Goal: Information Seeking & Learning: Learn about a topic

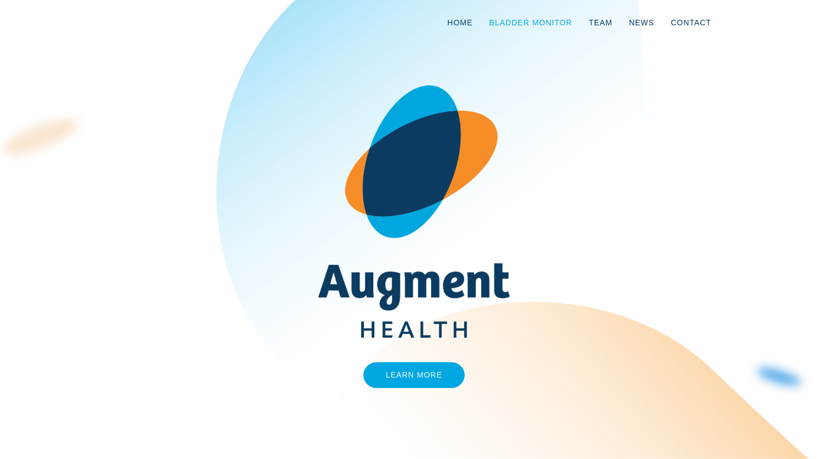
click at [532, 25] on link "Bladder Monitor" at bounding box center [531, 22] width 100 height 36
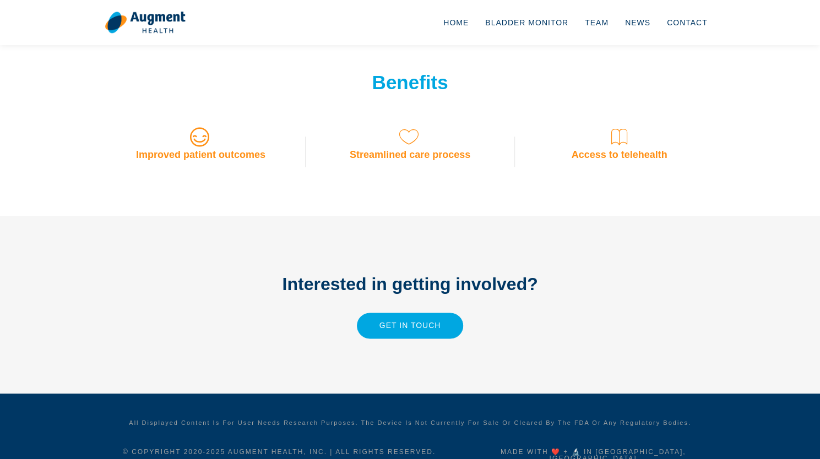
scroll to position [900, 0]
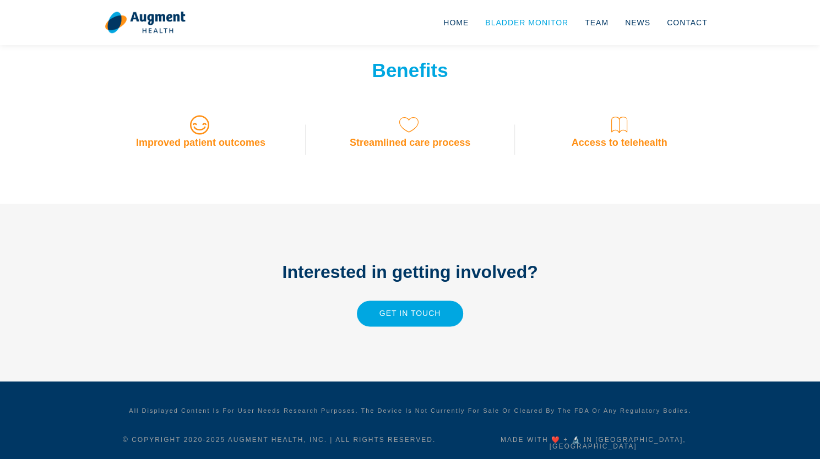
click at [547, 25] on link "Bladder Monitor" at bounding box center [527, 22] width 100 height 36
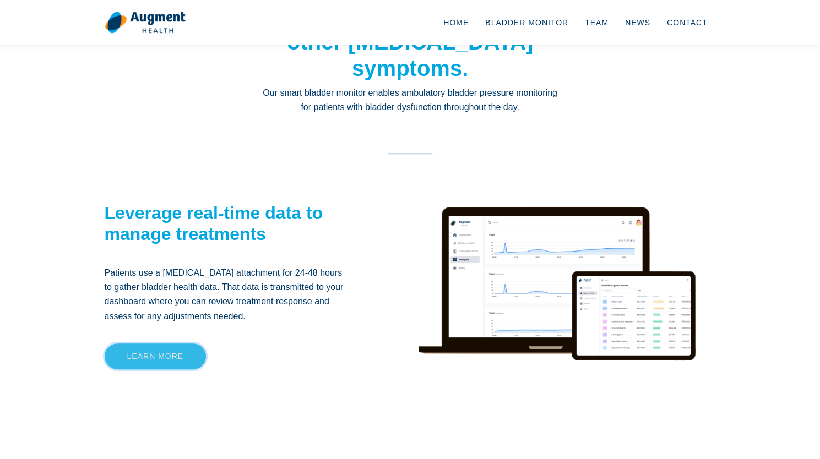
click at [160, 348] on link "Learn more" at bounding box center [156, 357] width 102 height 26
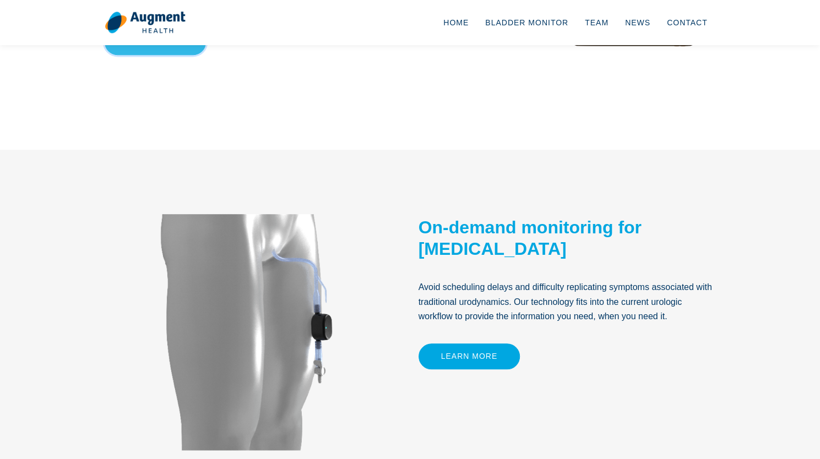
scroll to position [551, 0]
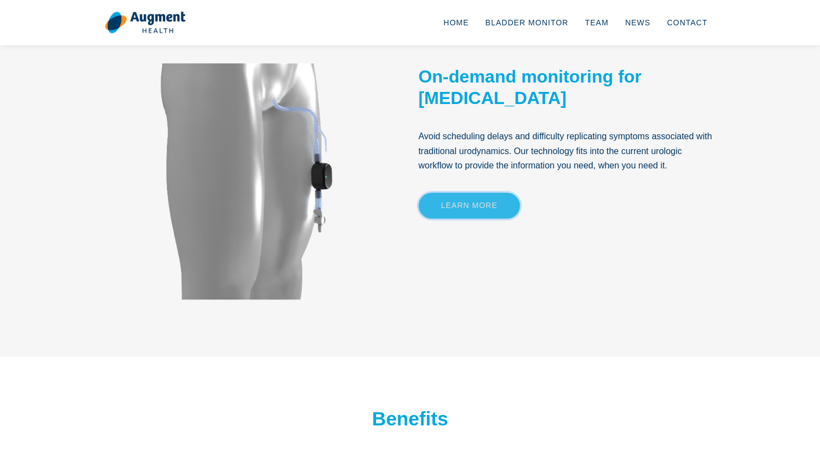
click at [457, 209] on link "Learn More" at bounding box center [469, 206] width 102 height 26
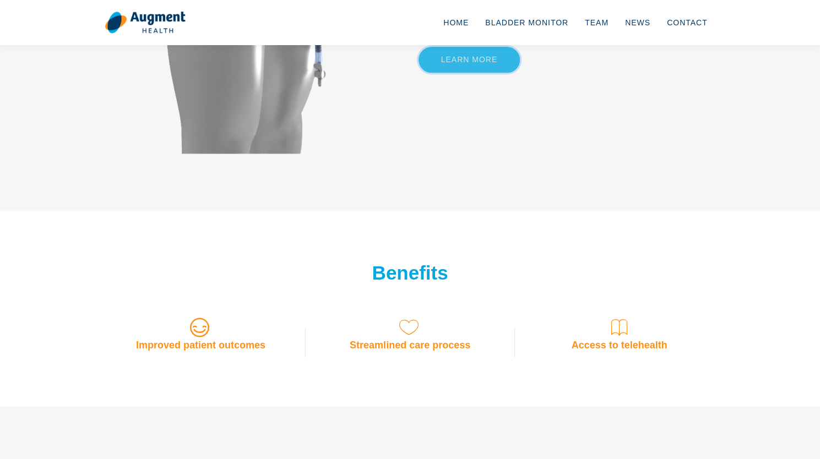
scroll to position [900, 0]
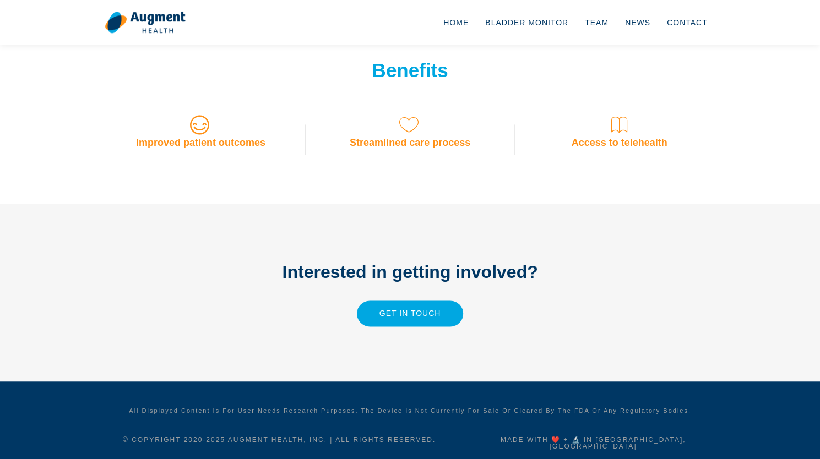
click at [405, 123] on icon at bounding box center [410, 125] width 22 height 22
click at [614, 130] on icon at bounding box center [619, 125] width 17 height 22
click at [651, 23] on link "News" at bounding box center [638, 22] width 42 height 36
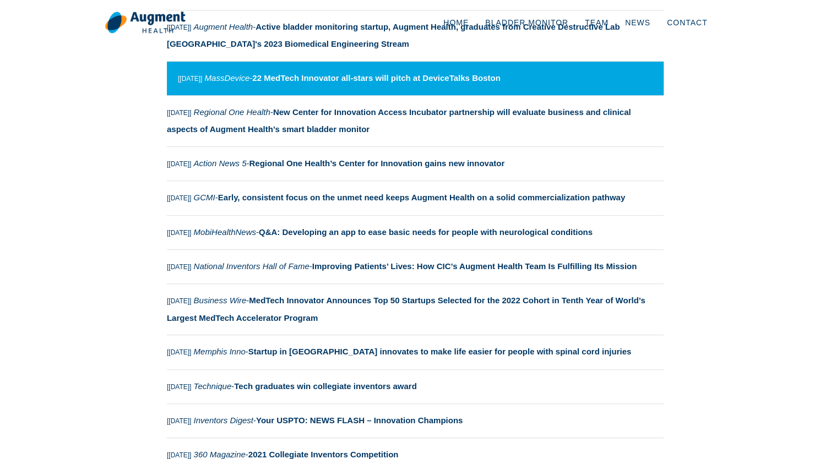
scroll to position [197, 0]
